Goal: Task Accomplishment & Management: Manage account settings

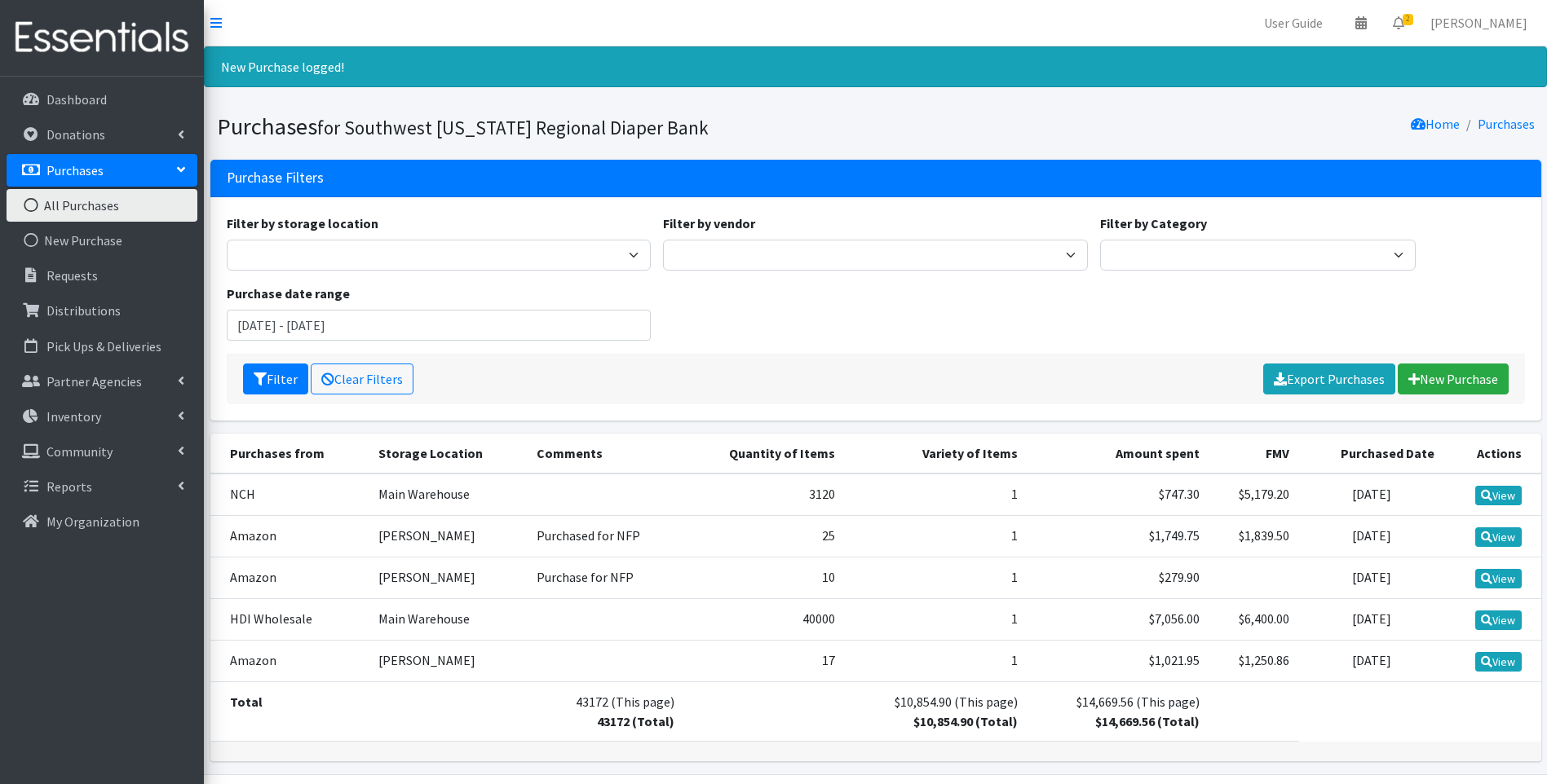
click at [99, 37] on img at bounding box center [102, 37] width 191 height 55
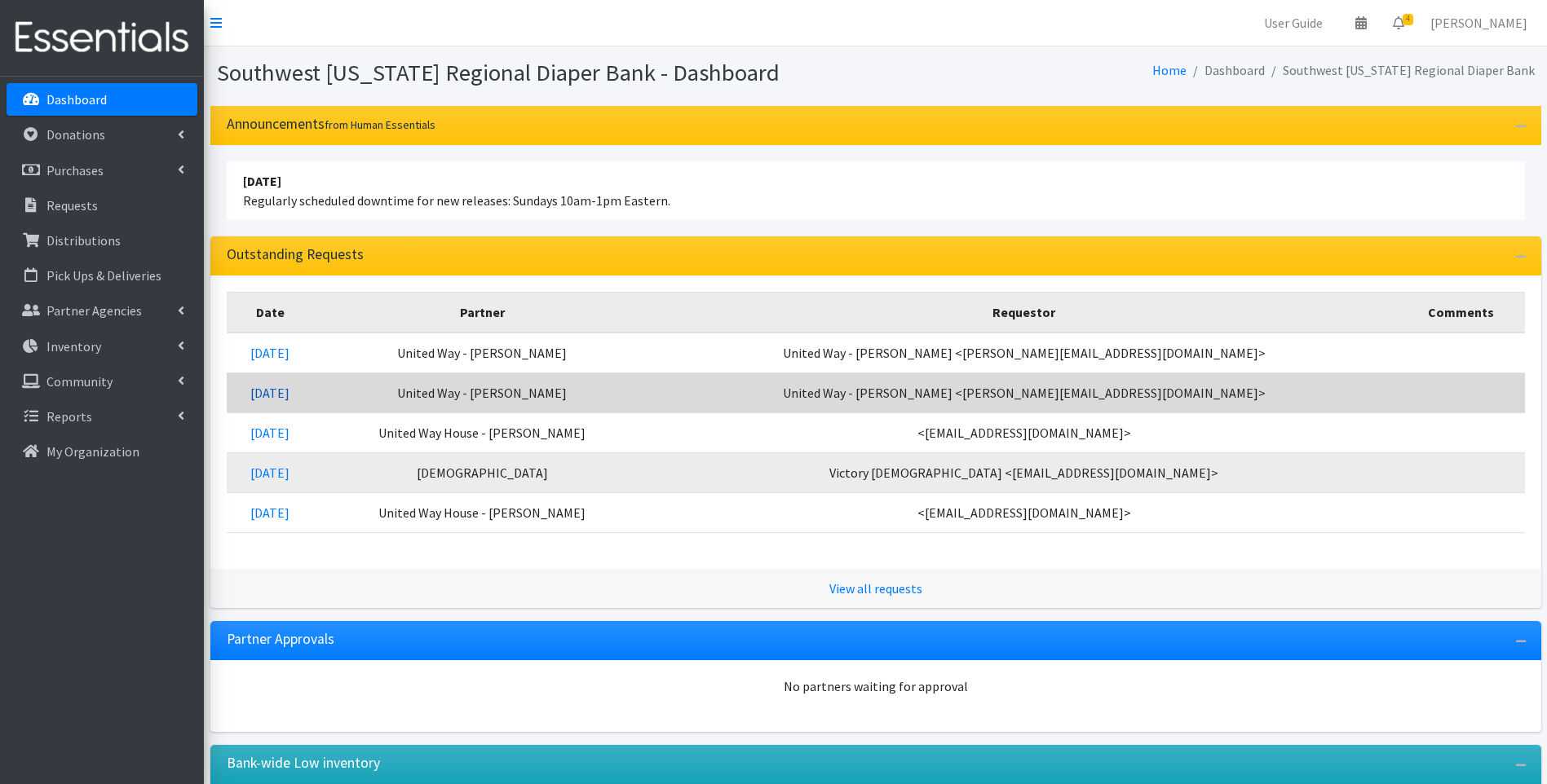
click at [289, 395] on link "[DATE]" at bounding box center [270, 393] width 39 height 17
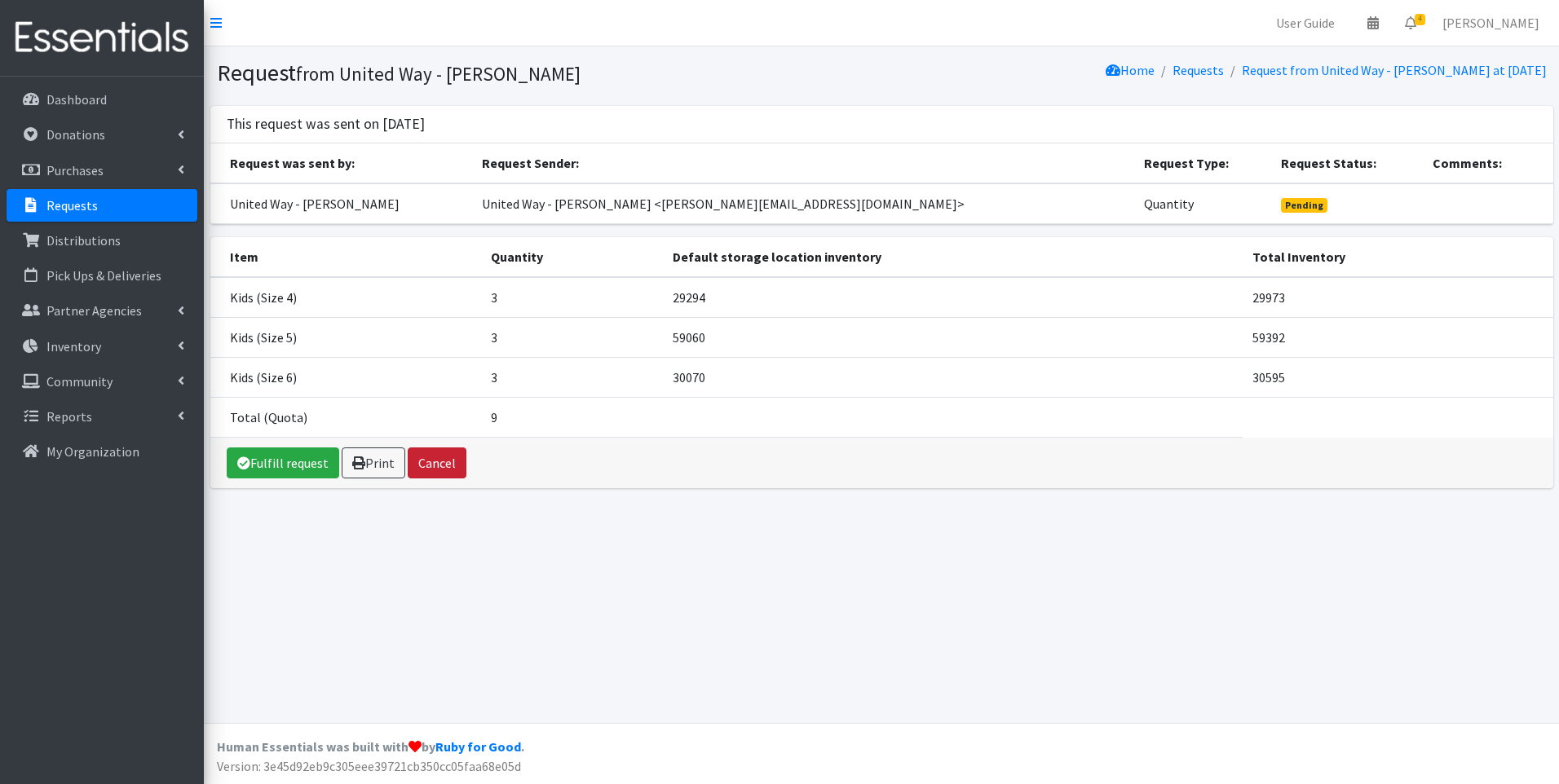
click at [451, 463] on button "Cancel" at bounding box center [437, 462] width 58 height 31
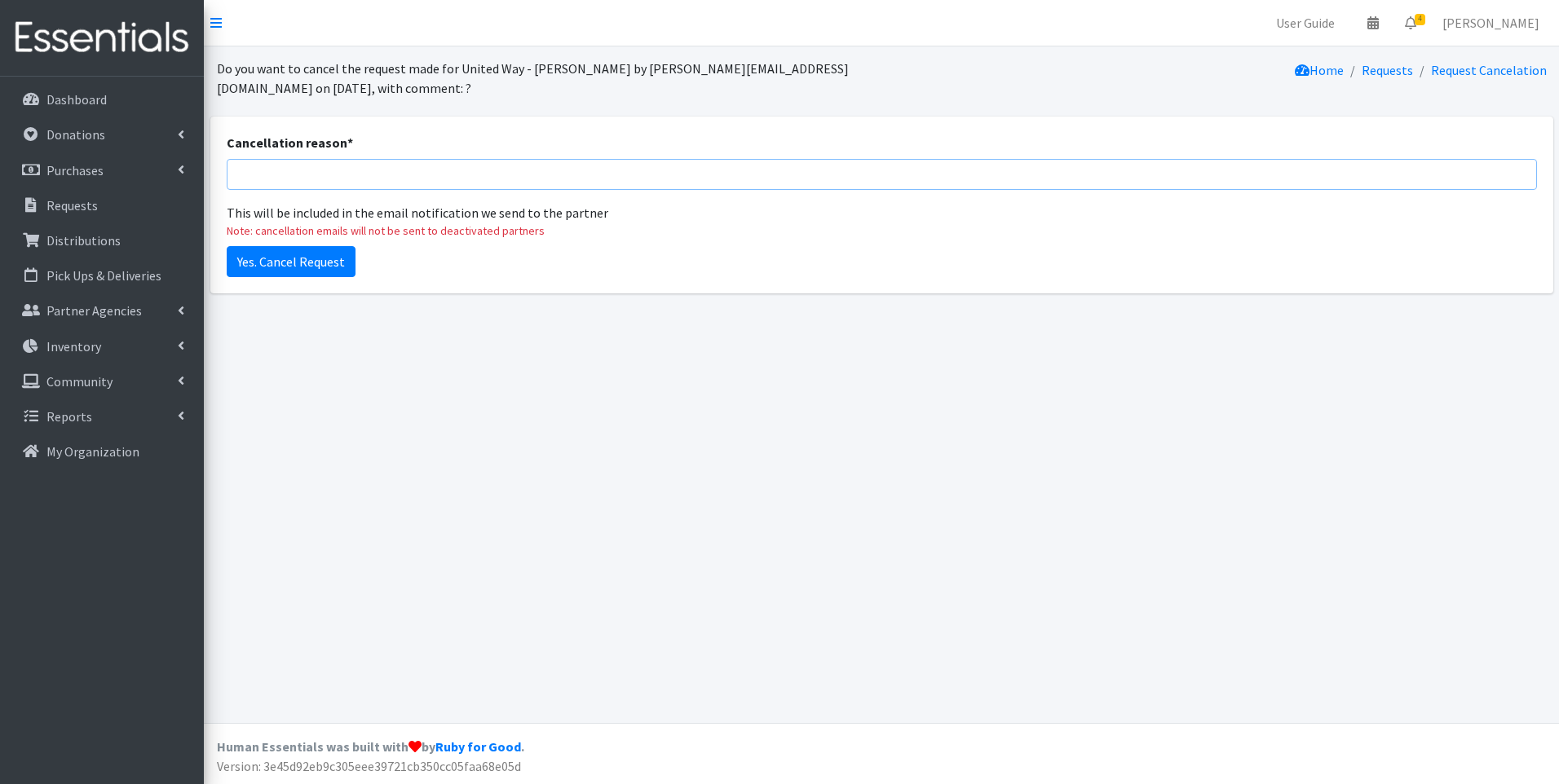
click at [380, 174] on input "Cancellation reason *" at bounding box center [882, 174] width 1311 height 31
type input "Quantities adjusted in a separate request."
click at [334, 261] on input "Yes. Cancel Request" at bounding box center [291, 261] width 129 height 31
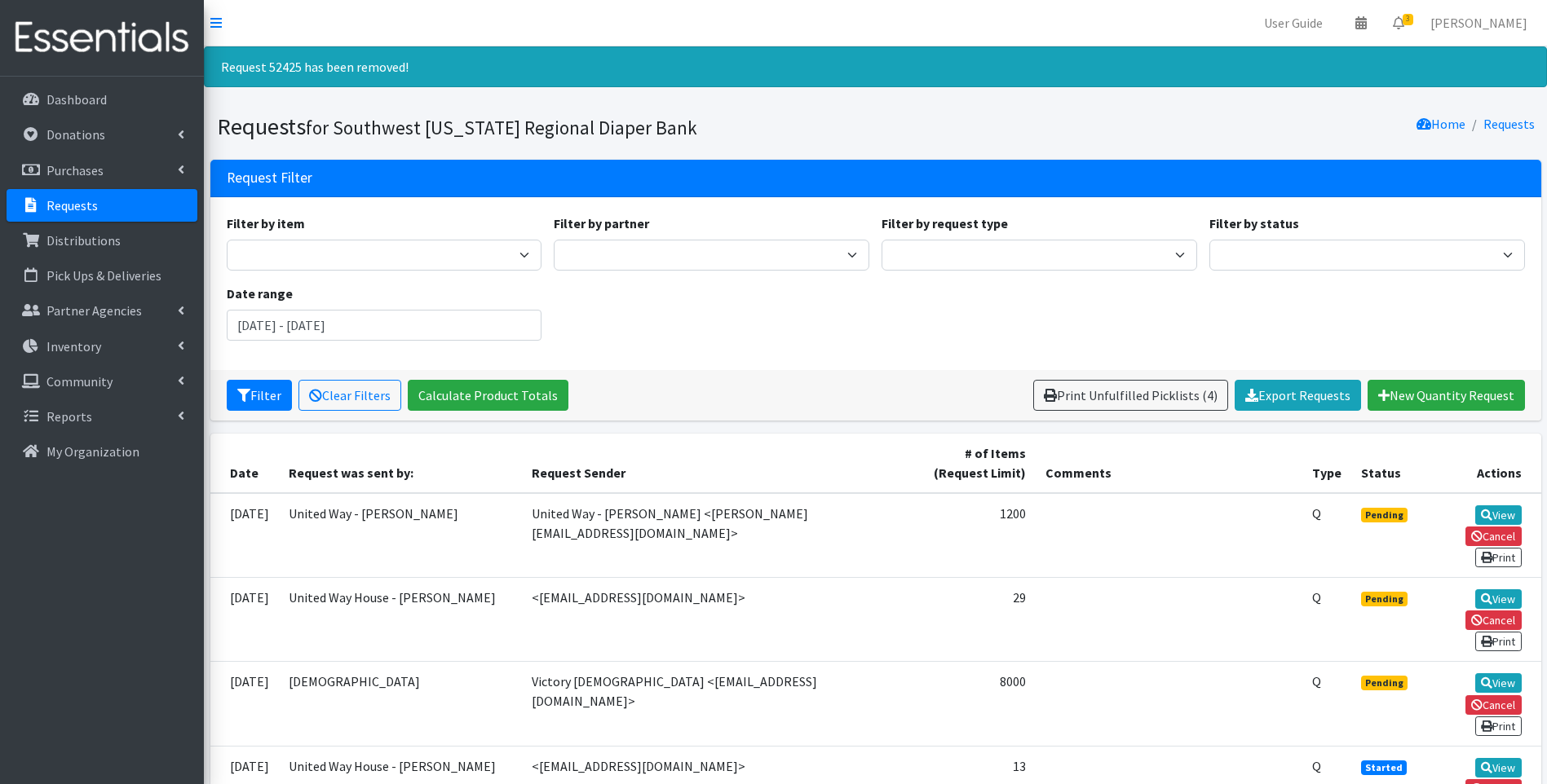
click at [108, 44] on img at bounding box center [102, 37] width 191 height 55
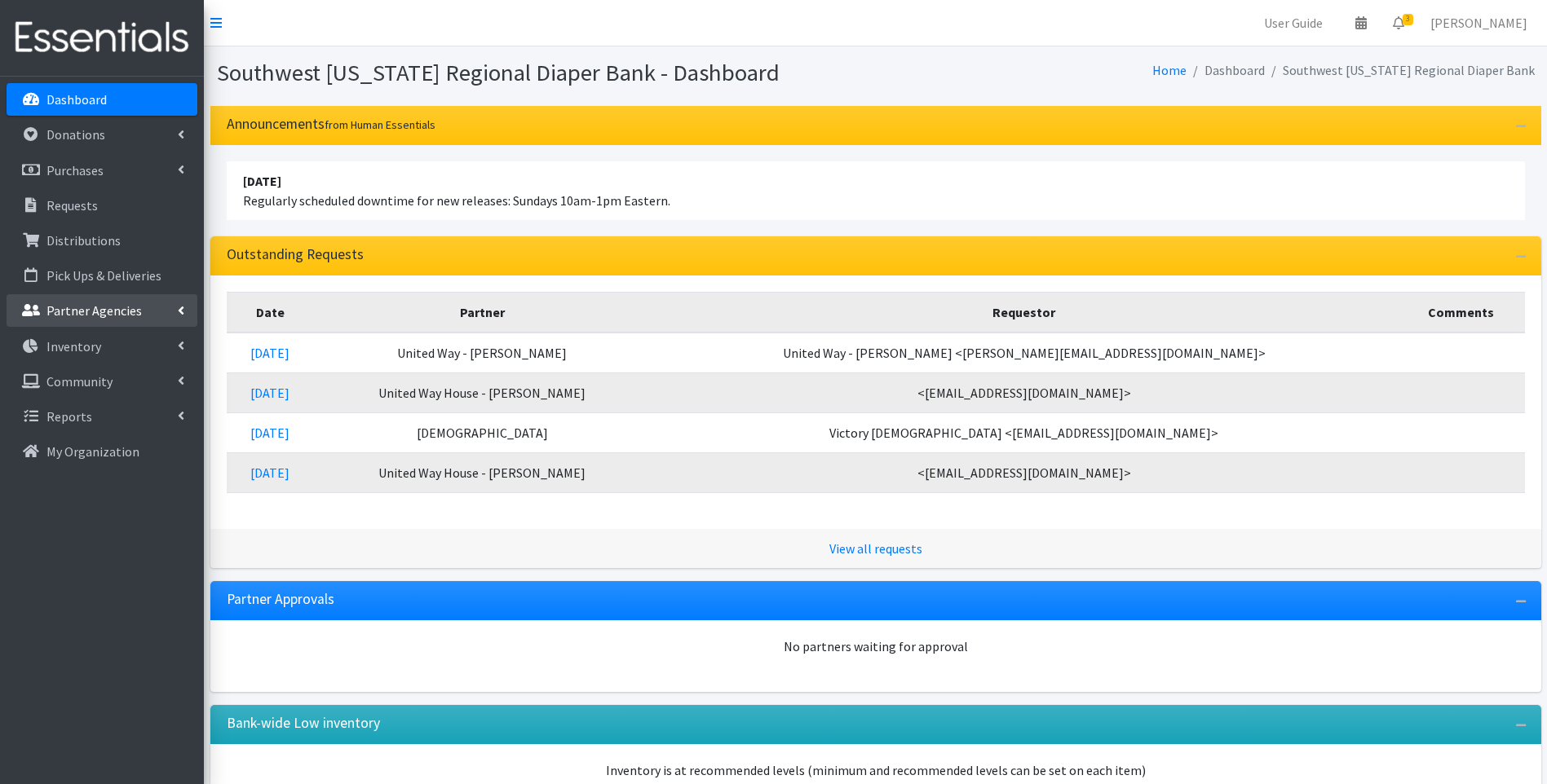
click at [109, 310] on p "Partner Agencies" at bounding box center [94, 310] width 95 height 17
click at [73, 343] on link "All Partners" at bounding box center [102, 346] width 191 height 32
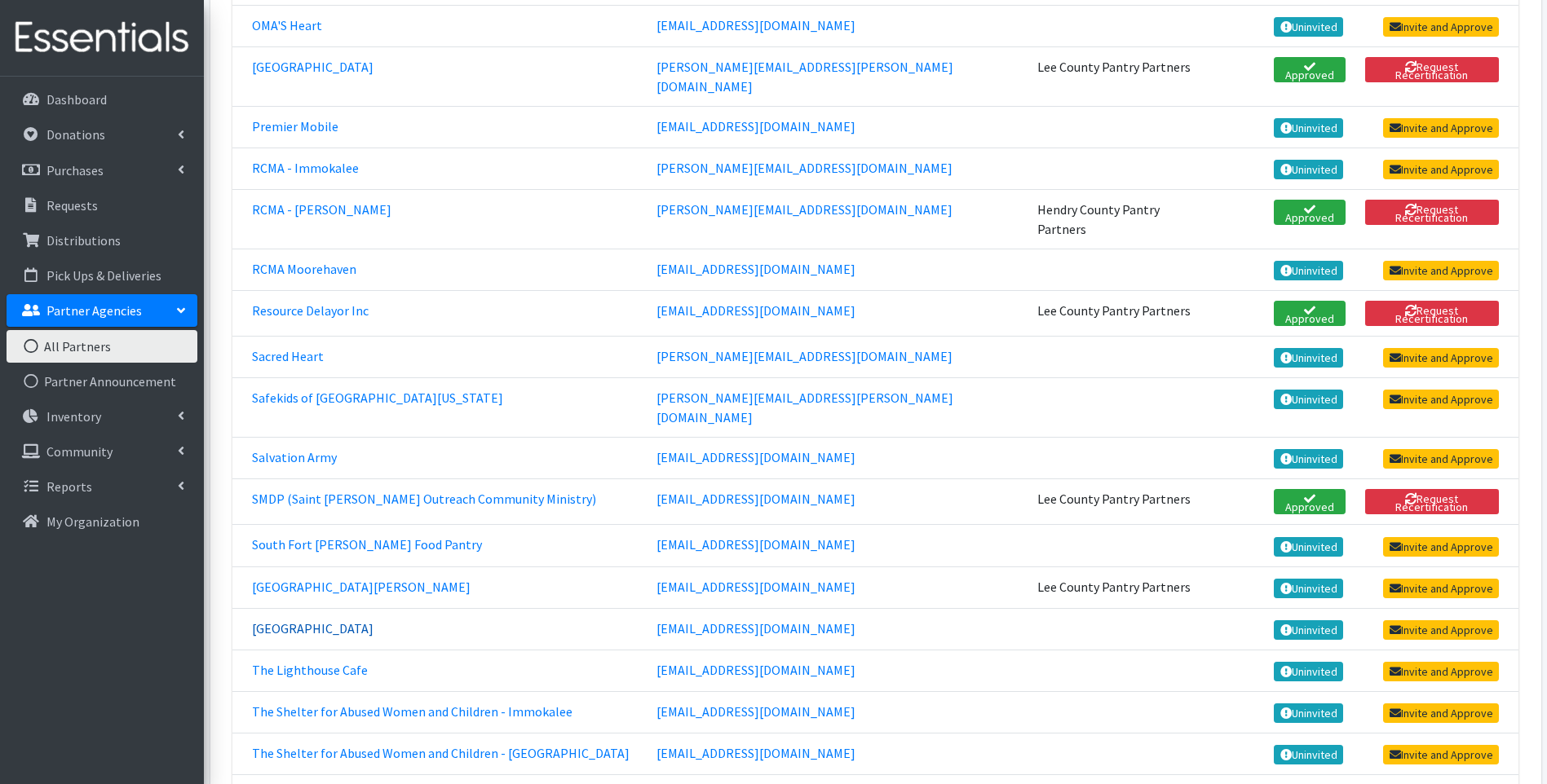
scroll to position [3642, 0]
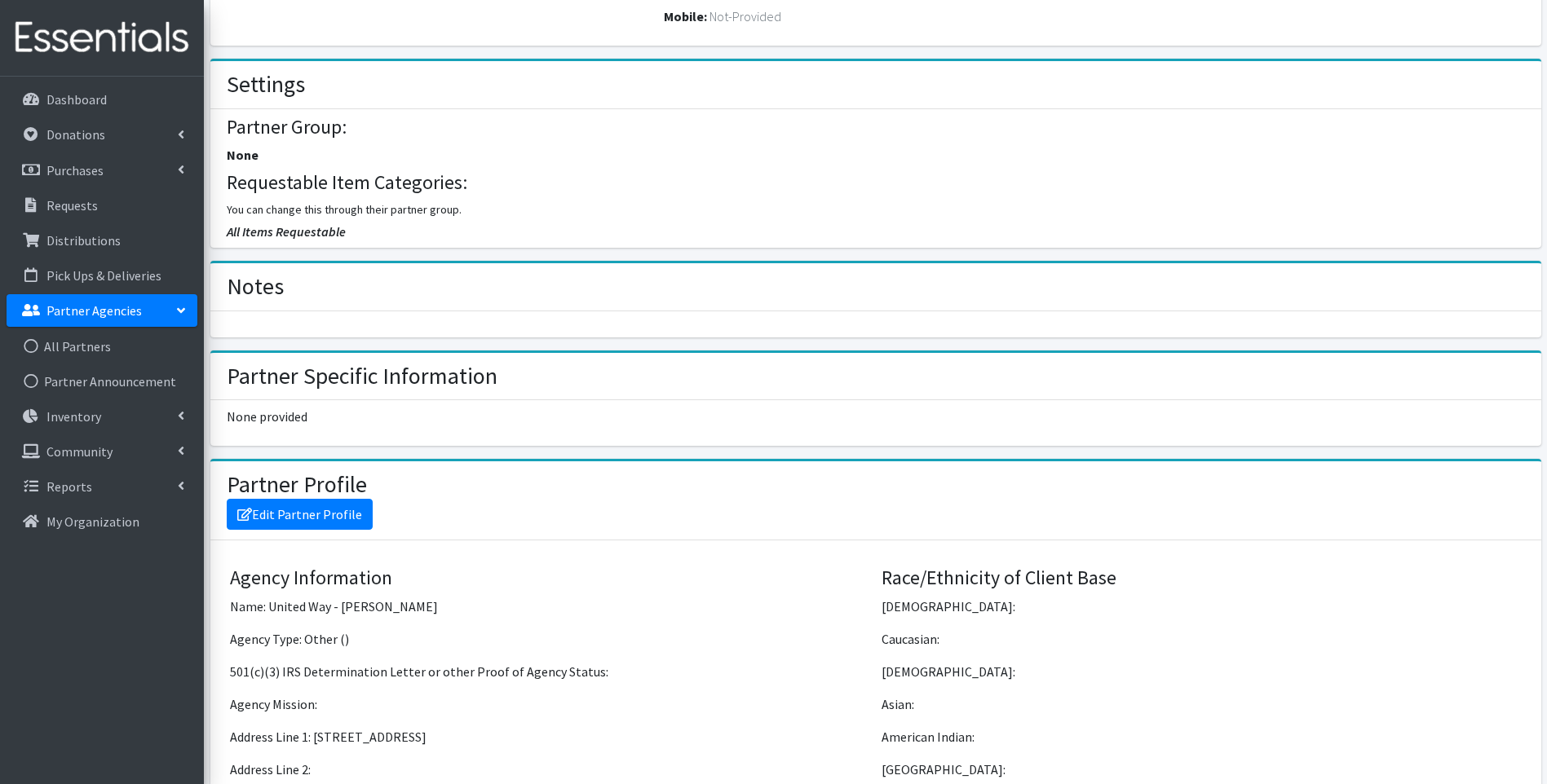
scroll to position [761, 0]
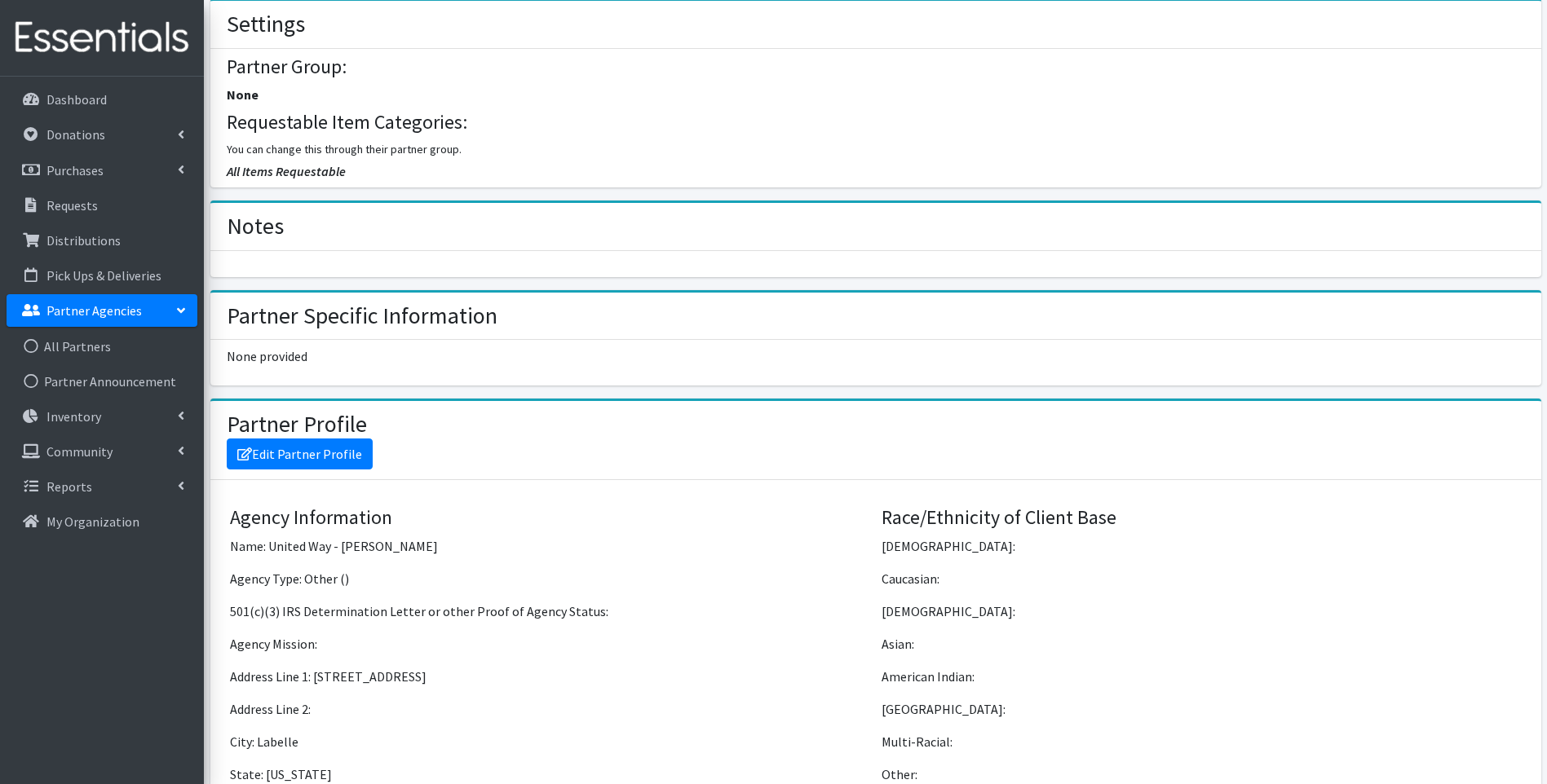
click at [115, 28] on img at bounding box center [102, 37] width 191 height 55
